Goal: Find specific page/section: Find specific page/section

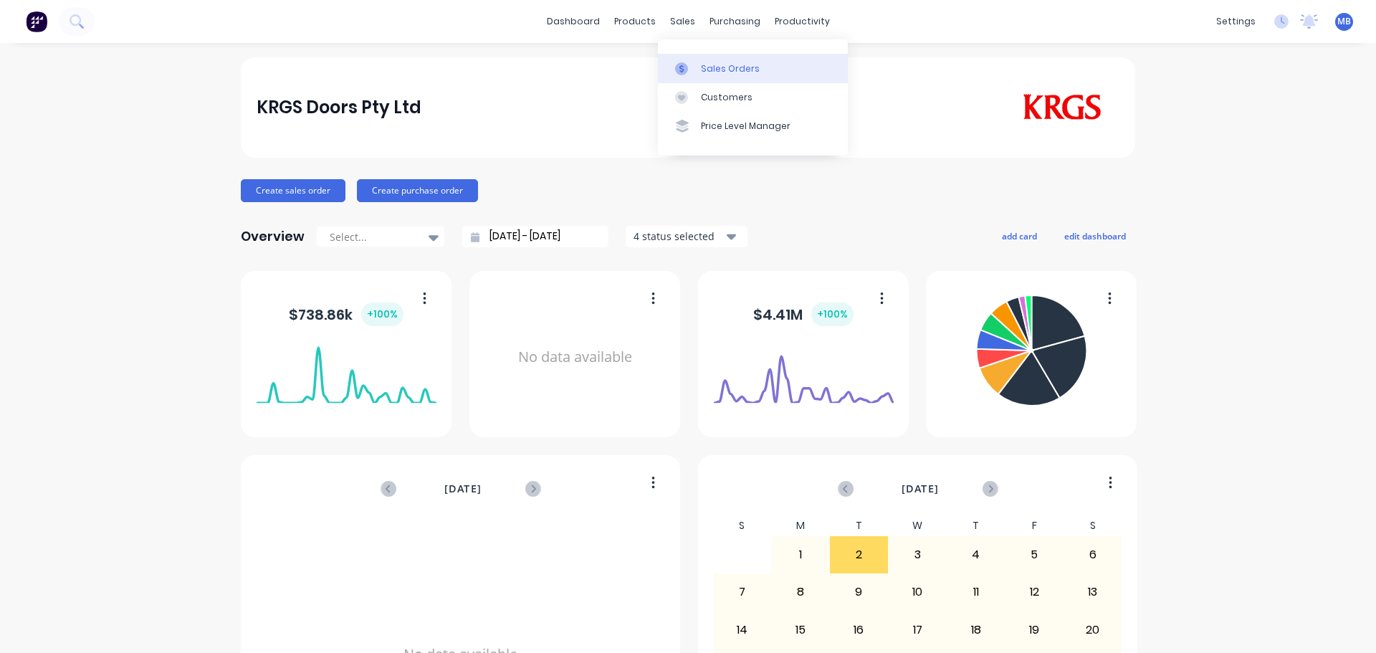
click at [694, 67] on div at bounding box center [685, 68] width 21 height 13
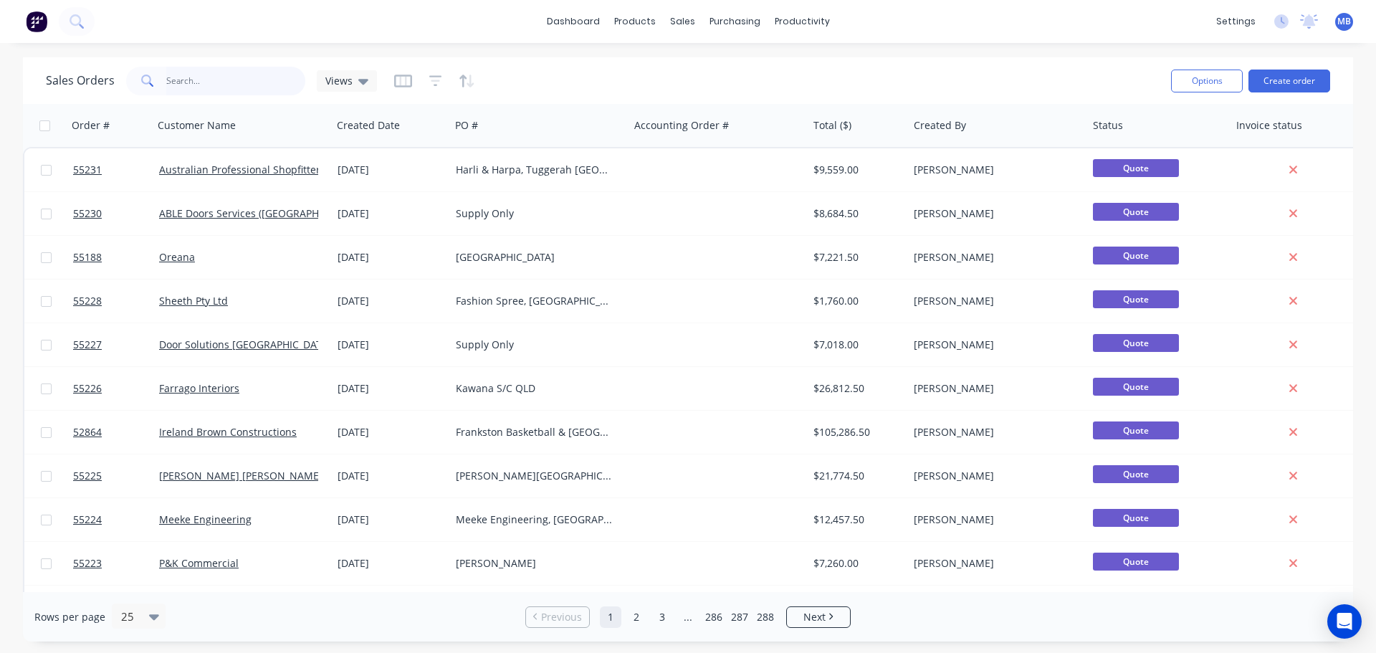
click at [181, 85] on input "text" at bounding box center [236, 81] width 140 height 29
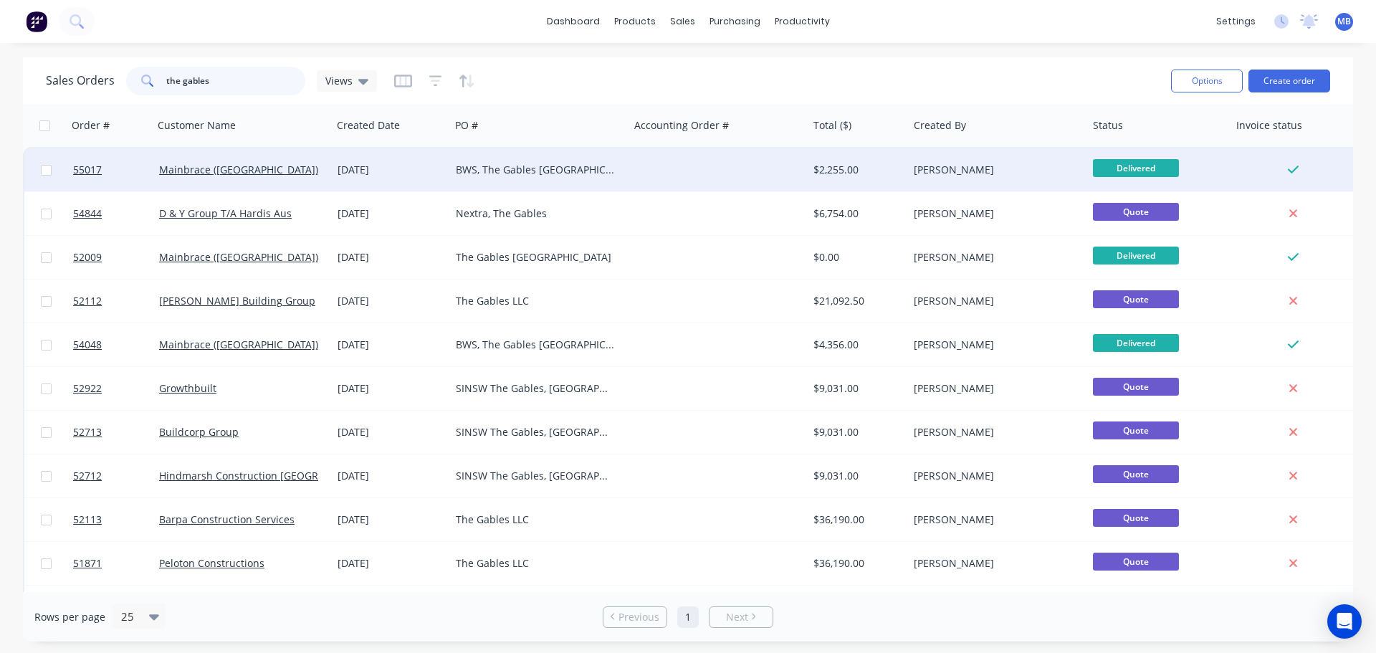
type input "the gables"
click at [569, 168] on div "BWS, The Gables NSW" at bounding box center [535, 170] width 159 height 14
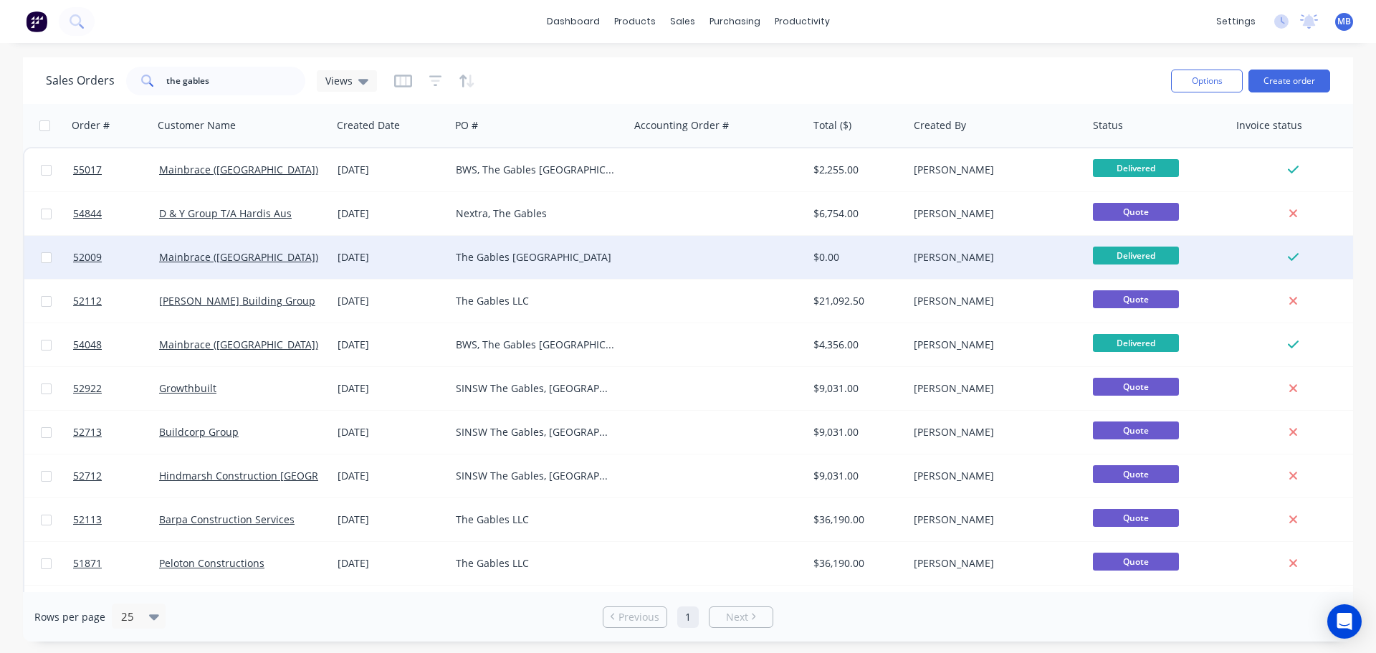
click at [501, 255] on div "The Gables NSW" at bounding box center [535, 257] width 159 height 14
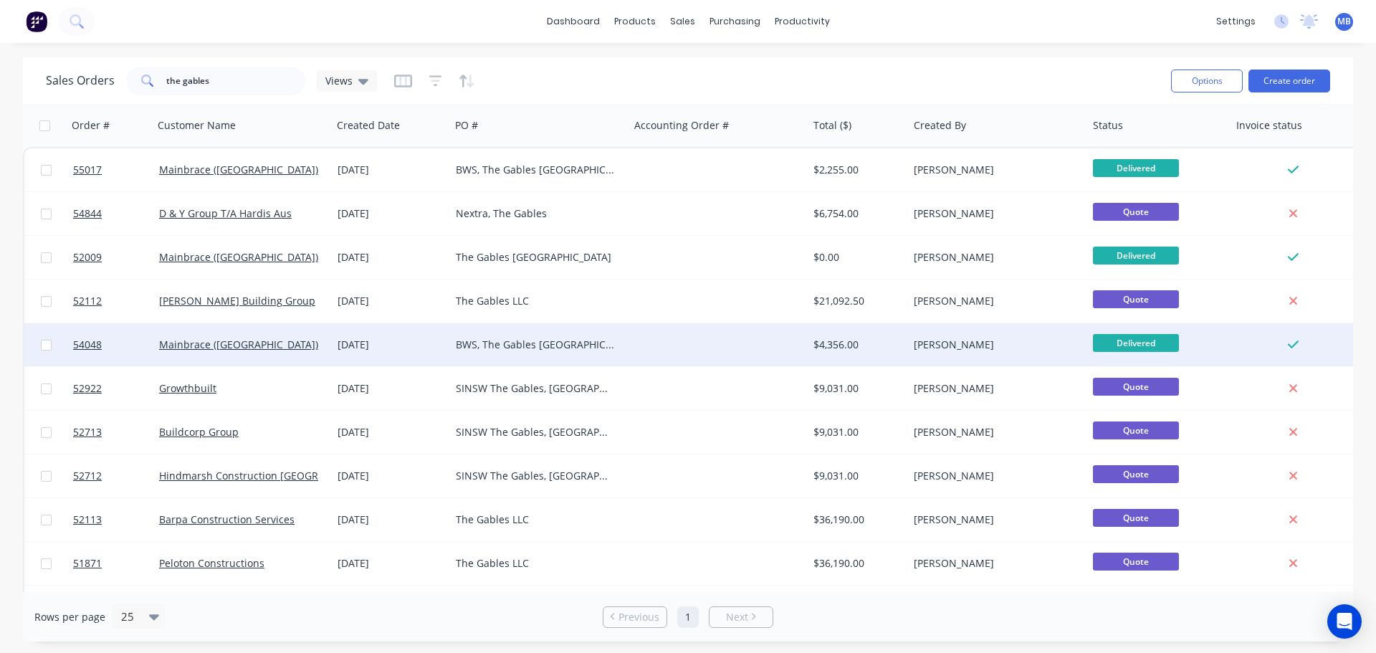
click at [532, 343] on div "BWS, The Gables NSW" at bounding box center [535, 345] width 159 height 14
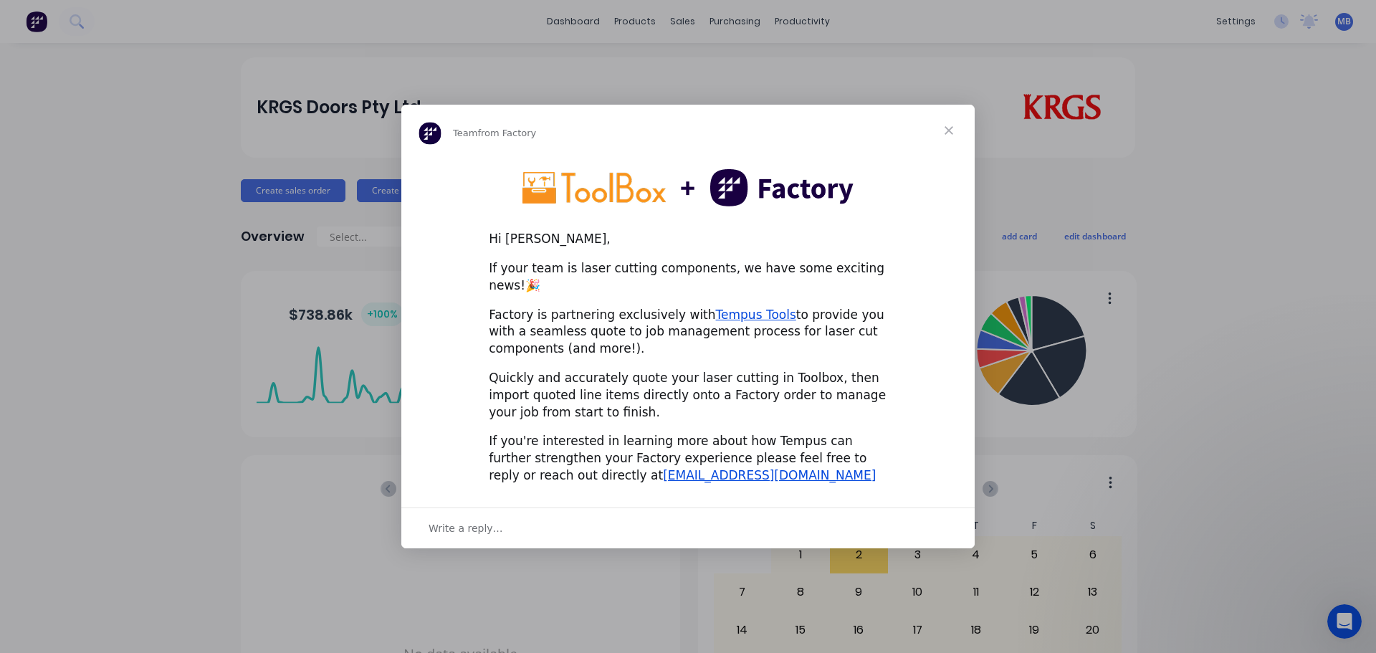
click at [950, 134] on span "Close" at bounding box center [949, 131] width 52 height 52
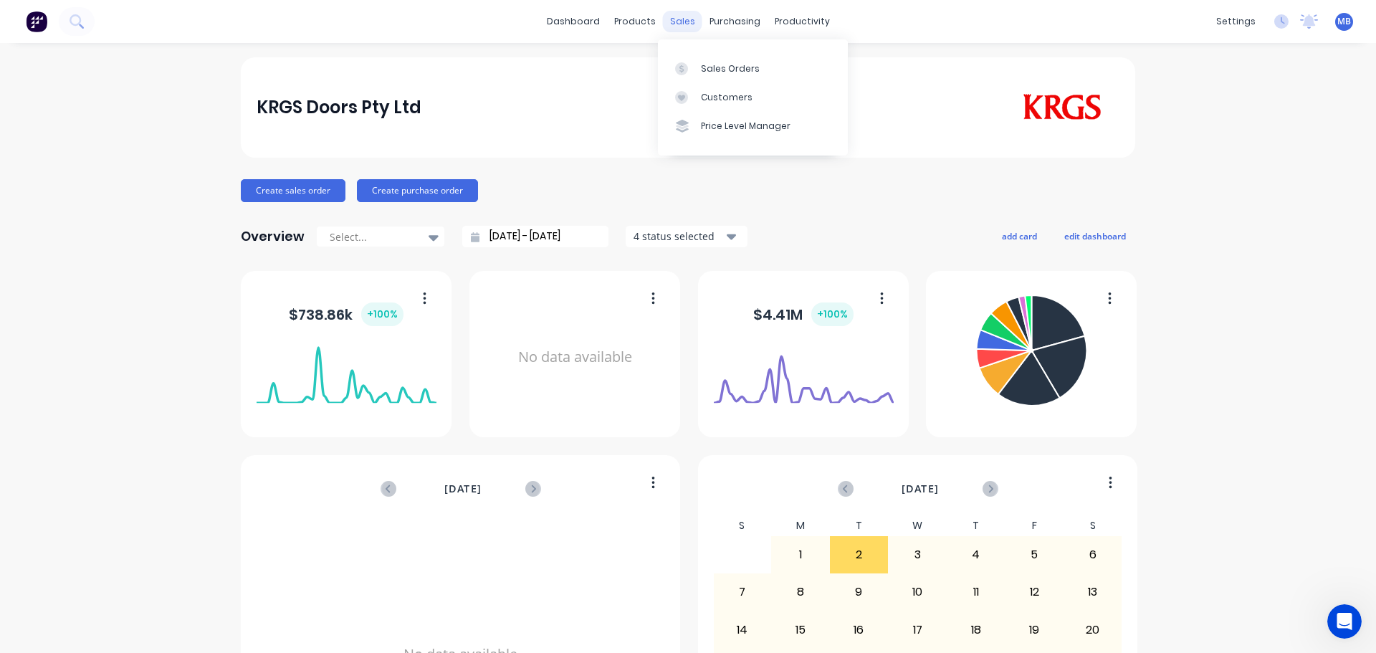
click at [672, 19] on div "sales" at bounding box center [682, 21] width 39 height 21
click at [710, 69] on div "Sales Orders" at bounding box center [730, 68] width 59 height 13
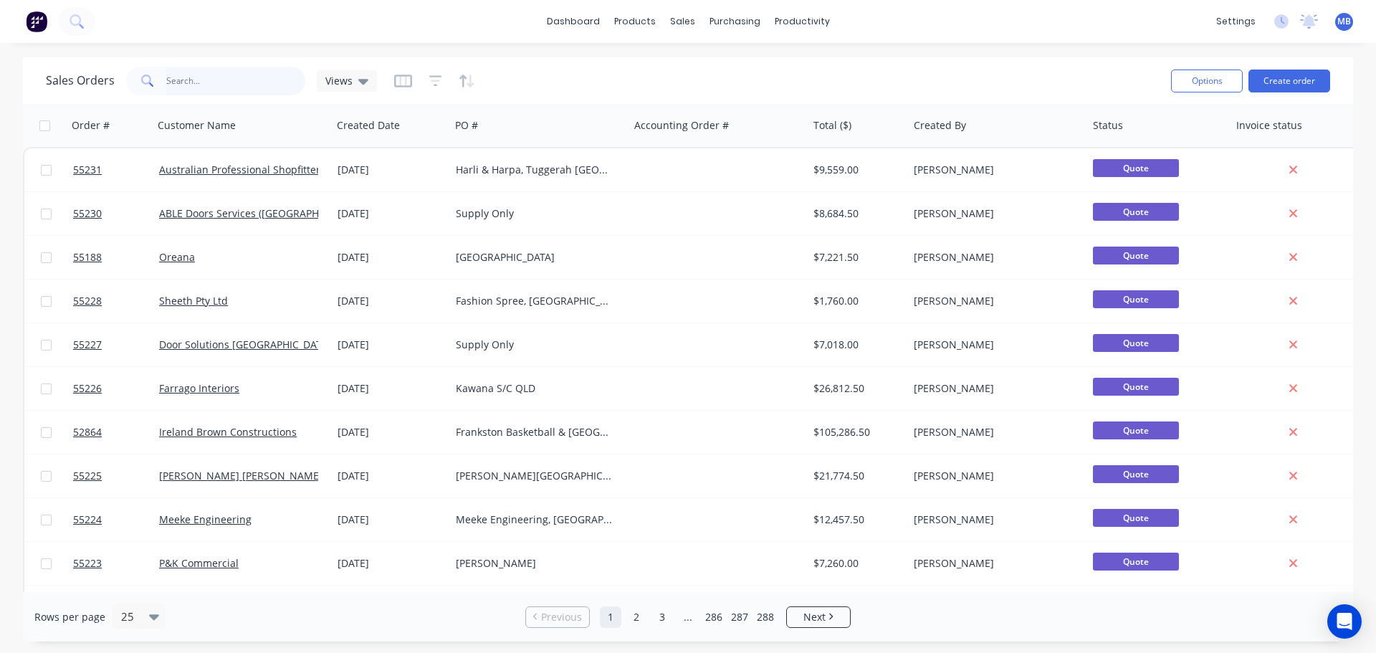
click at [188, 83] on input "text" at bounding box center [236, 81] width 140 height 29
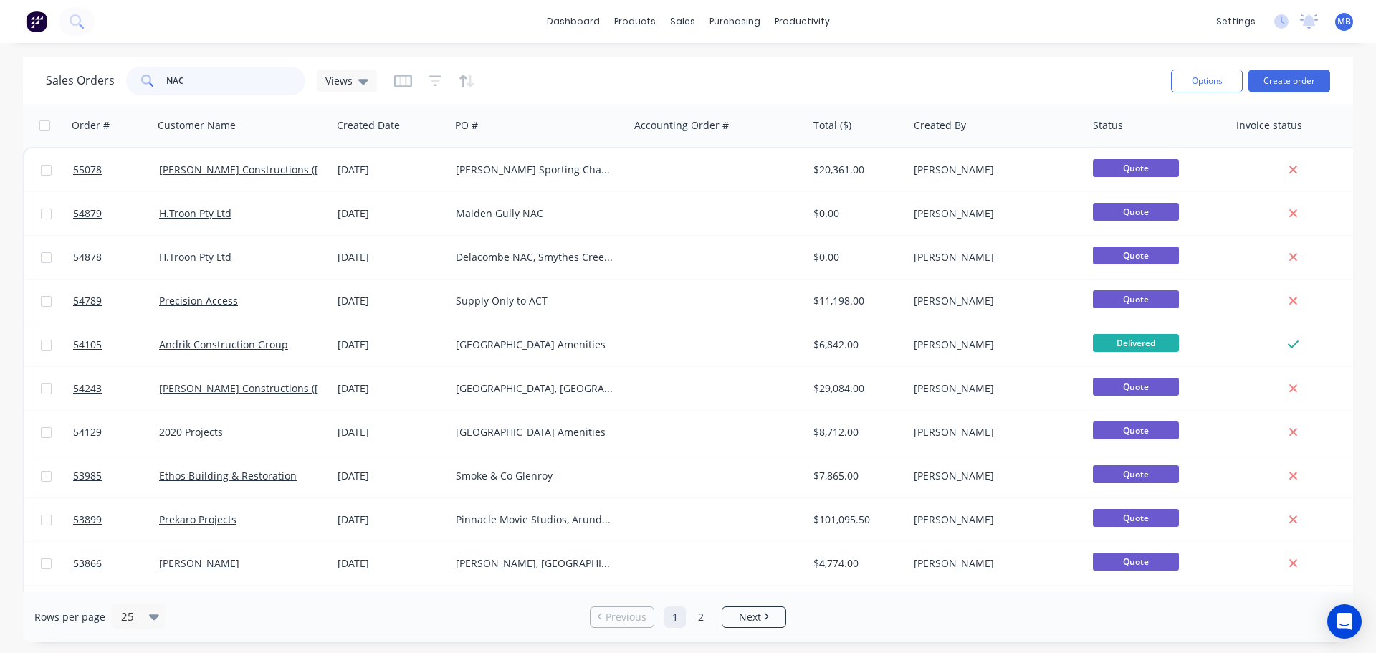
type input "NAC"
